Goal: Task Accomplishment & Management: Use online tool/utility

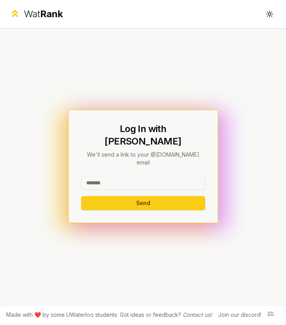
click at [123, 176] on input at bounding box center [143, 183] width 124 height 14
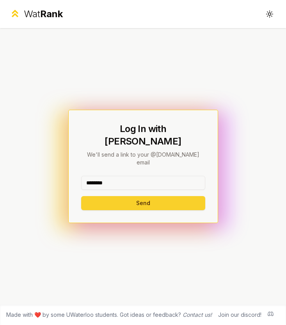
type input "********"
click at [98, 196] on button "Send" at bounding box center [143, 203] width 124 height 14
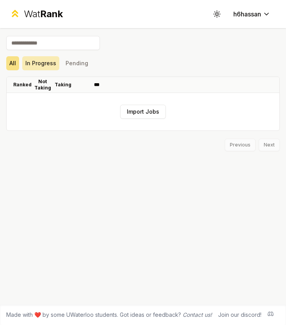
click at [53, 63] on button "In Progress" at bounding box center [40, 63] width 37 height 14
click at [59, 10] on span "Rank" at bounding box center [51, 13] width 23 height 11
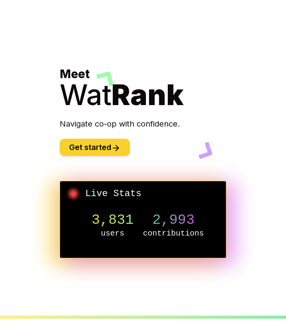
click at [105, 140] on button "Get started" at bounding box center [95, 147] width 70 height 17
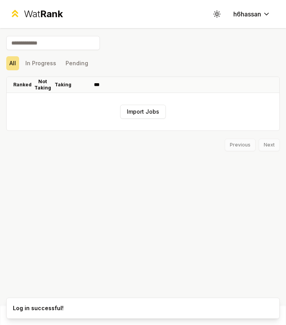
click at [46, 20] on span "Rank" at bounding box center [51, 13] width 23 height 11
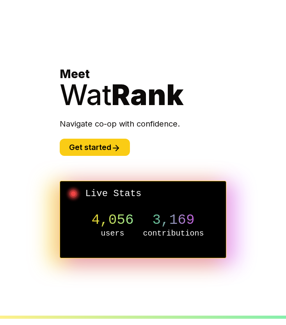
click at [100, 136] on div "Meet Wat Rank Navigate co-op with confidence. Get started" at bounding box center [143, 111] width 166 height 89
click at [100, 138] on div "Meet Wat Rank Navigate co-op with confidence. Get started" at bounding box center [143, 111] width 166 height 89
click at [101, 143] on button "Get started" at bounding box center [95, 147] width 70 height 17
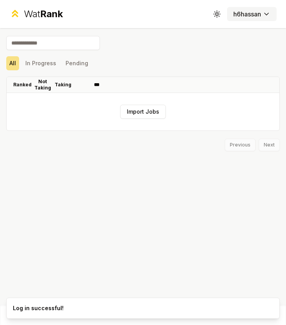
click at [257, 16] on html "Wat Rank Toggle theme h6hassan Import Jobs All In Progress Pending Ranked Not T…" at bounding box center [143, 162] width 286 height 325
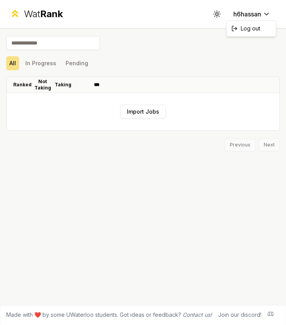
click at [219, 7] on html "Wat Rank Toggle theme h6hassan Import Jobs All In Progress Pending Ranked Not T…" at bounding box center [143, 162] width 286 height 325
click at [57, 78] on th "Taking" at bounding box center [62, 85] width 19 height 16
click at [32, 85] on th "Not Taking" at bounding box center [43, 85] width 22 height 16
click at [21, 85] on p "Ranked" at bounding box center [22, 85] width 18 height 6
click at [39, 66] on button "In Progress" at bounding box center [40, 63] width 37 height 14
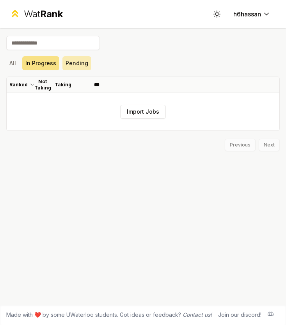
click at [71, 64] on button "Pending" at bounding box center [76, 63] width 29 height 14
click at [58, 45] on input at bounding box center [53, 43] width 94 height 14
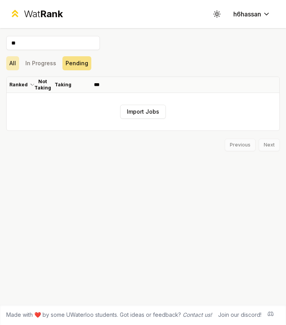
click at [10, 66] on button "All" at bounding box center [12, 63] width 13 height 14
click at [35, 41] on input "**" at bounding box center [53, 43] width 94 height 14
type input "**"
click at [48, 14] on span "Rank" at bounding box center [51, 13] width 23 height 11
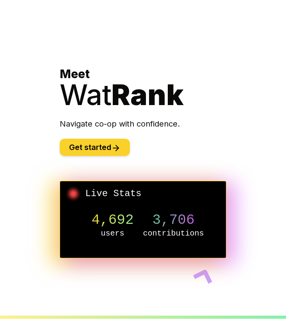
click at [116, 148] on icon at bounding box center [115, 147] width 9 height 9
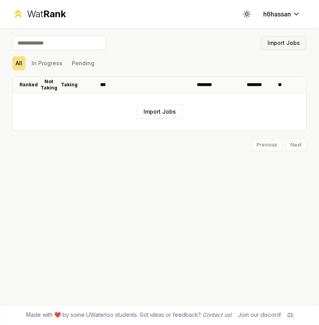
click at [282, 46] on button "Import Jobs" at bounding box center [284, 43] width 46 height 14
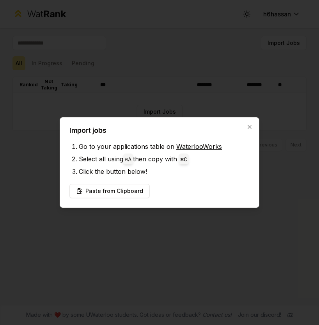
click at [186, 147] on link "WaterlooWorks" at bounding box center [199, 146] width 46 height 8
click at [247, 126] on icon "button" at bounding box center [250, 127] width 6 height 6
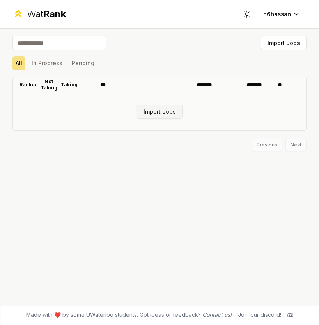
click at [144, 117] on button "Import Jobs" at bounding box center [160, 112] width 46 height 14
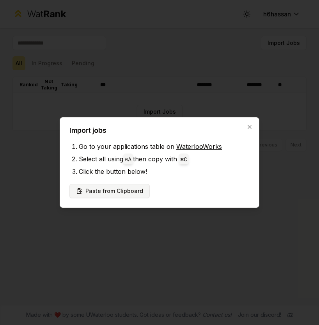
click at [121, 187] on button "Paste from Clipboard" at bounding box center [109, 191] width 80 height 14
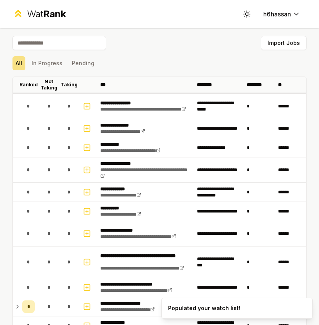
click at [249, 129] on td "*" at bounding box center [259, 128] width 31 height 19
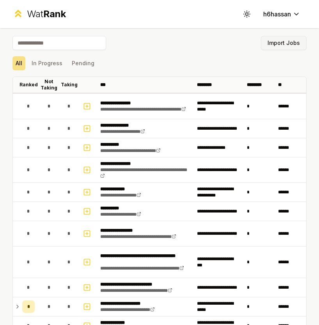
click at [283, 42] on button "Import Jobs" at bounding box center [284, 43] width 46 height 14
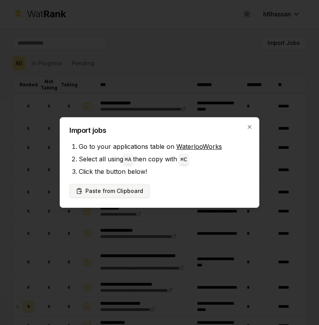
click at [139, 188] on button "Paste from Clipboard" at bounding box center [109, 191] width 80 height 14
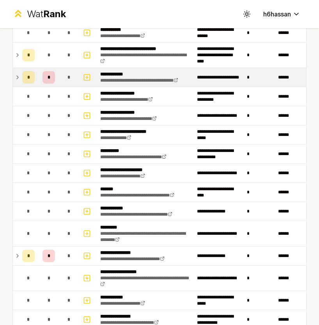
scroll to position [404, 0]
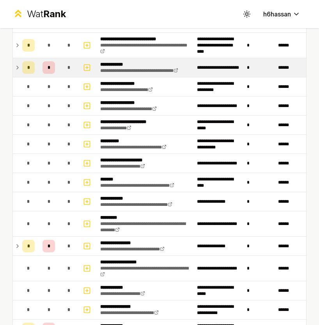
click at [19, 69] on td "*" at bounding box center [28, 67] width 19 height 19
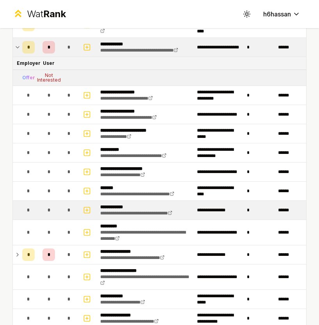
scroll to position [433, 0]
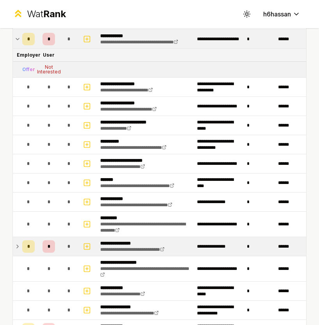
click at [13, 245] on td at bounding box center [16, 246] width 6 height 19
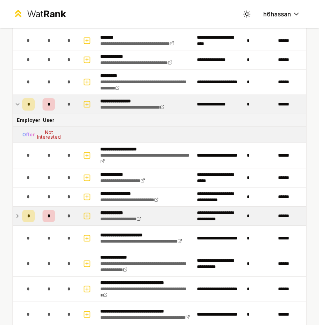
scroll to position [581, 0]
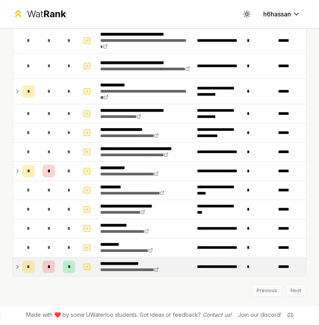
click at [18, 269] on icon at bounding box center [17, 266] width 6 height 9
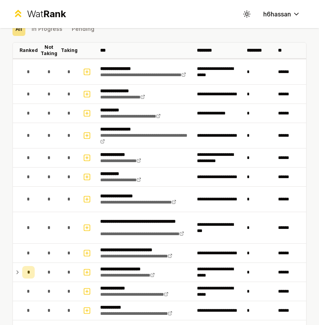
scroll to position [0, 0]
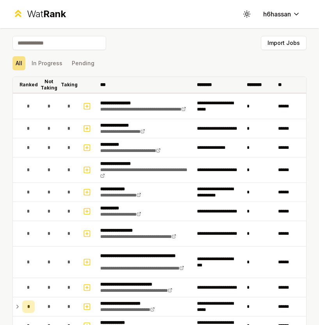
click at [111, 82] on th "***" at bounding box center [145, 85] width 97 height 16
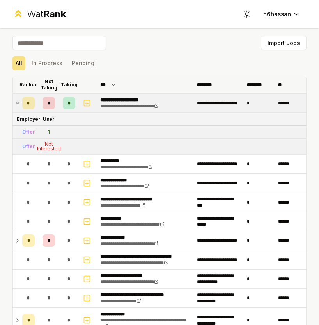
click at [111, 82] on icon at bounding box center [113, 84] width 6 height 9
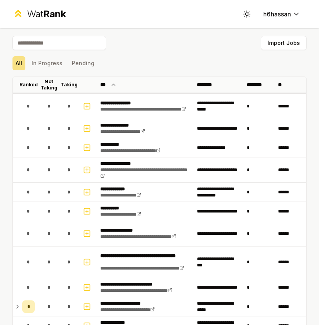
click at [77, 46] on input at bounding box center [59, 43] width 94 height 14
type input "*"
type input "**"
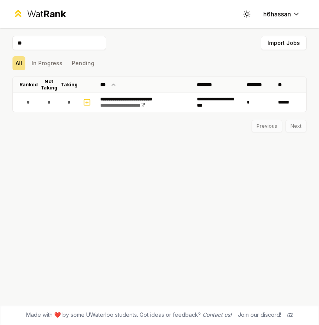
click at [68, 45] on input "**" at bounding box center [59, 43] width 94 height 14
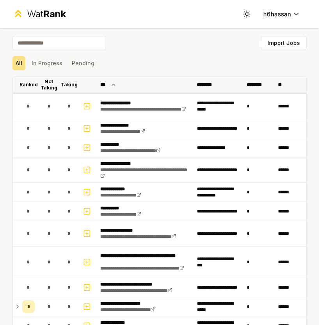
click at [28, 82] on p "Ranked" at bounding box center [29, 85] width 18 height 6
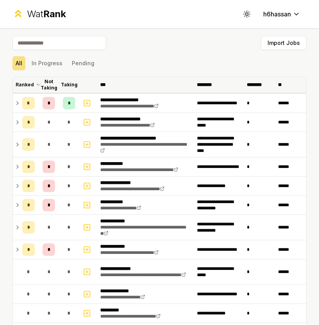
click at [50, 81] on p "Not Taking" at bounding box center [49, 84] width 17 height 12
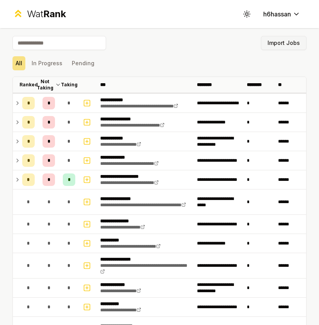
click at [283, 43] on button "Import Jobs" at bounding box center [284, 43] width 46 height 14
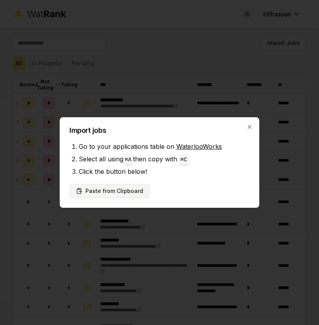
click at [127, 194] on button "Paste from Clipboard" at bounding box center [109, 191] width 80 height 14
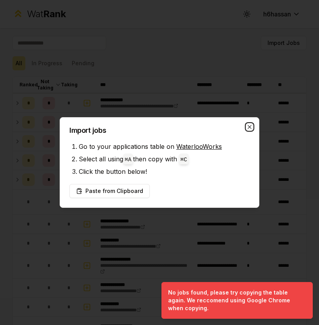
click at [248, 125] on icon "button" at bounding box center [250, 127] width 4 height 4
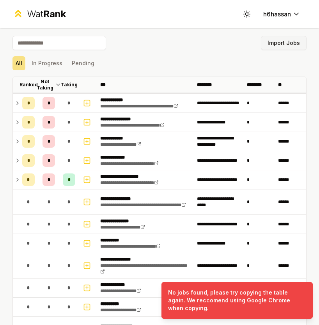
click at [267, 47] on button "Import Jobs" at bounding box center [284, 43] width 46 height 14
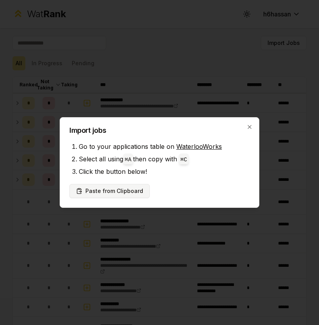
click at [129, 190] on button "Paste from Clipboard" at bounding box center [109, 191] width 80 height 14
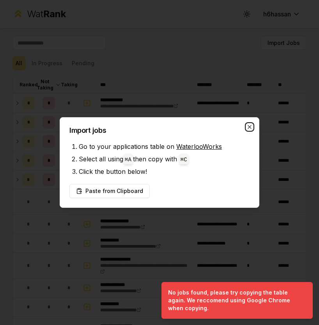
click at [248, 128] on icon "button" at bounding box center [250, 127] width 6 height 6
